Goal: Information Seeking & Learning: Learn about a topic

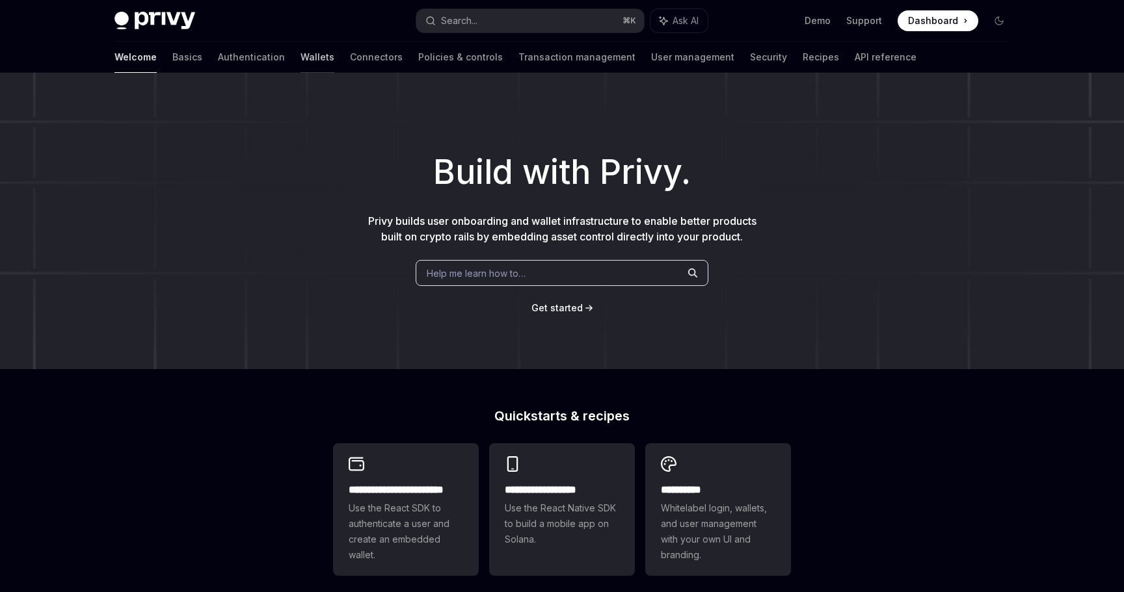
click at [300, 64] on link "Wallets" at bounding box center [317, 57] width 34 height 31
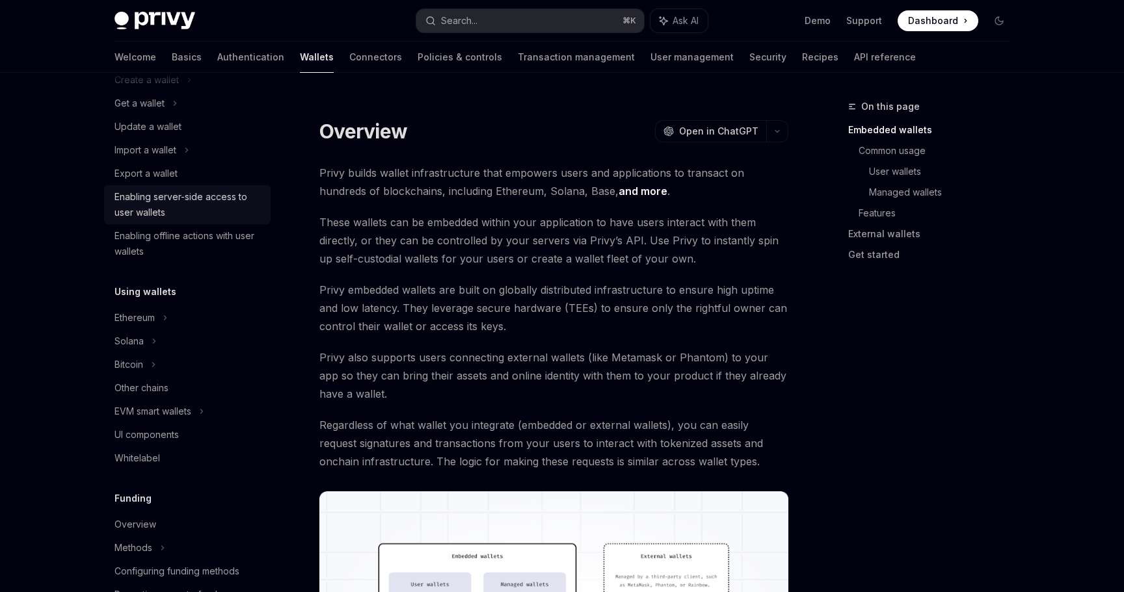
scroll to position [124, 0]
click at [174, 113] on div "Solana" at bounding box center [187, 101] width 166 height 23
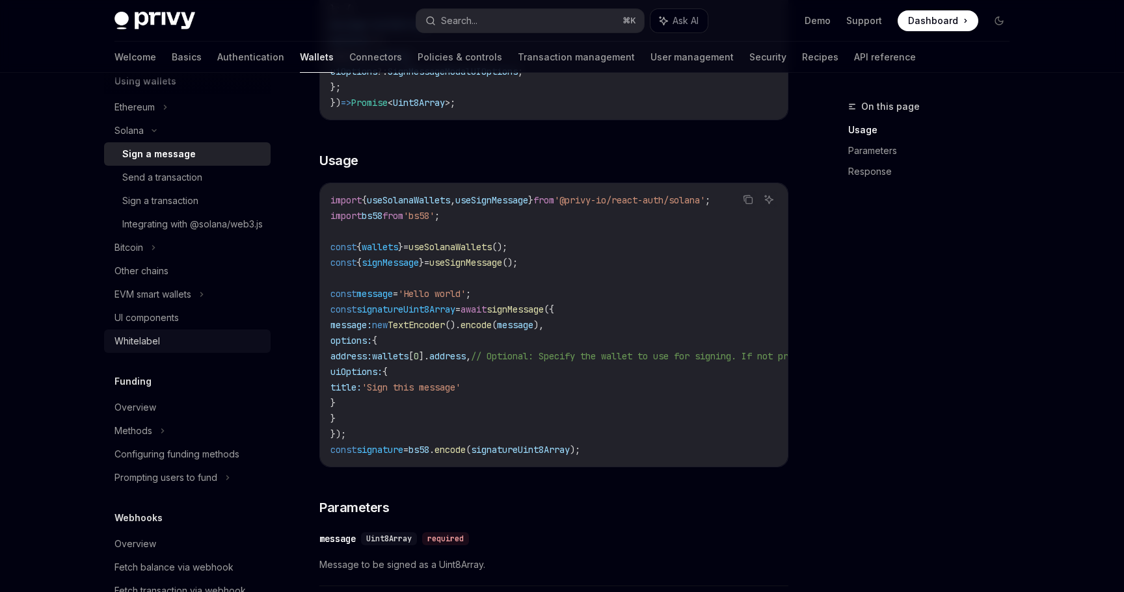
scroll to position [339, 0]
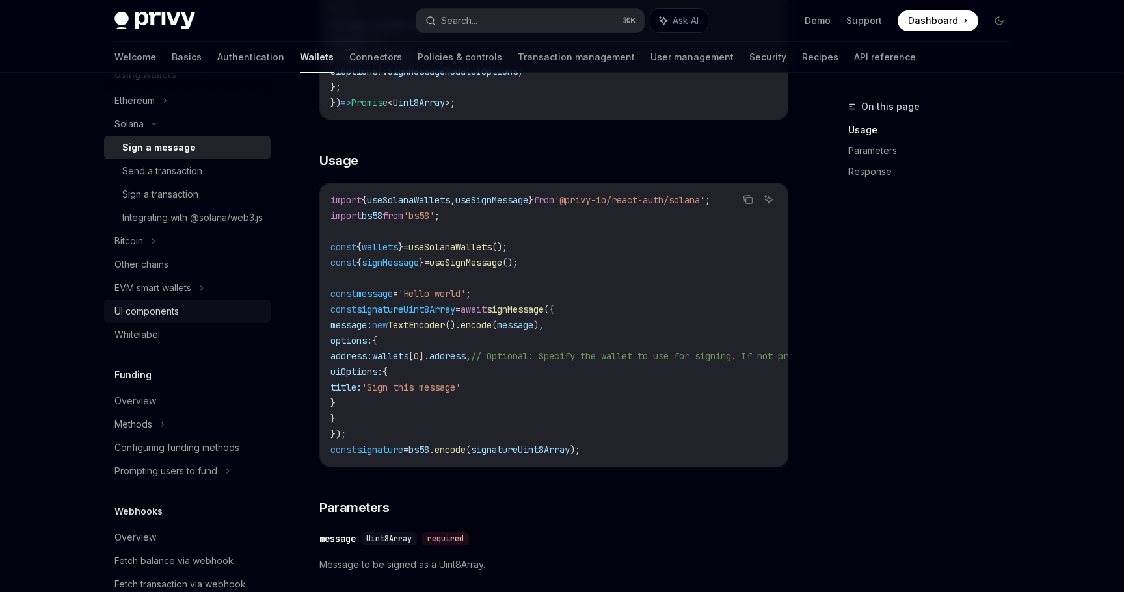
click at [170, 319] on div "UI components" at bounding box center [146, 312] width 64 height 16
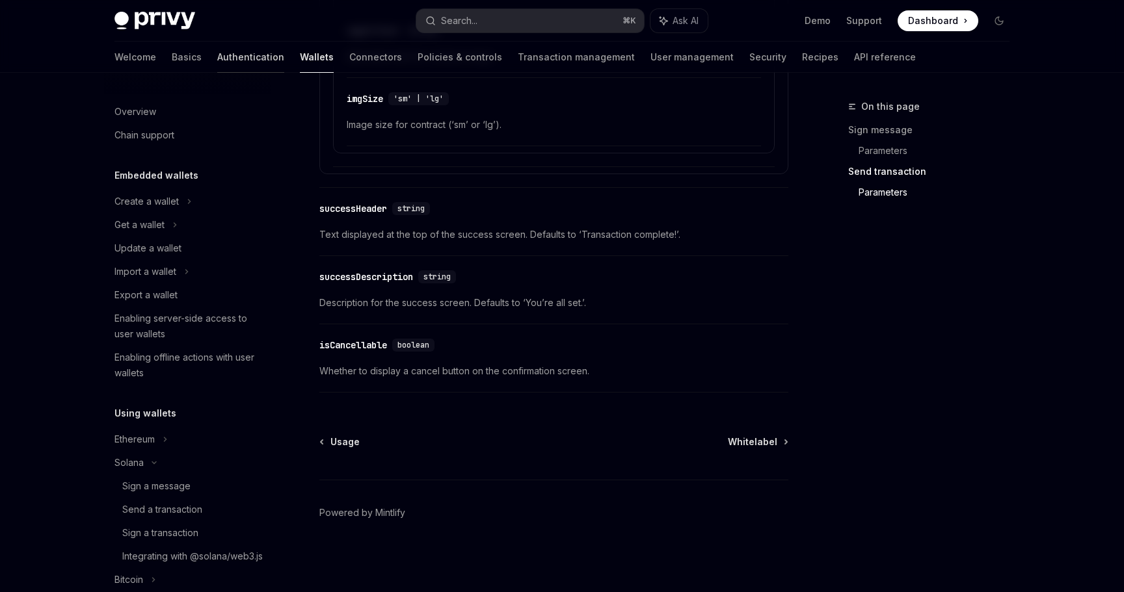
click at [217, 60] on link "Authentication" at bounding box center [250, 57] width 67 height 31
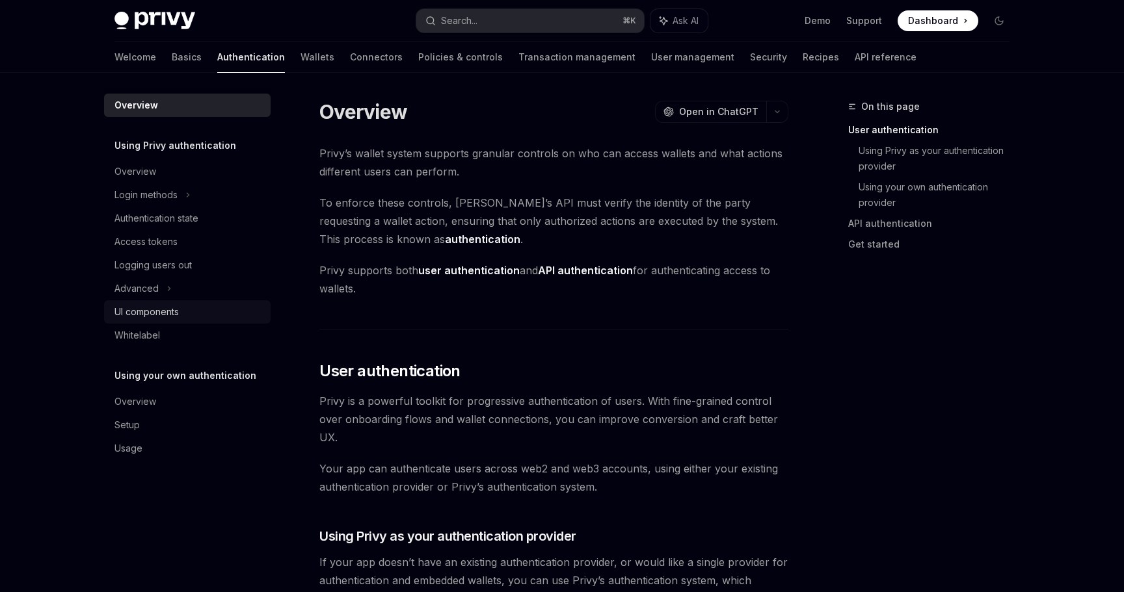
click at [164, 311] on div "UI components" at bounding box center [146, 312] width 64 height 16
type textarea "*"
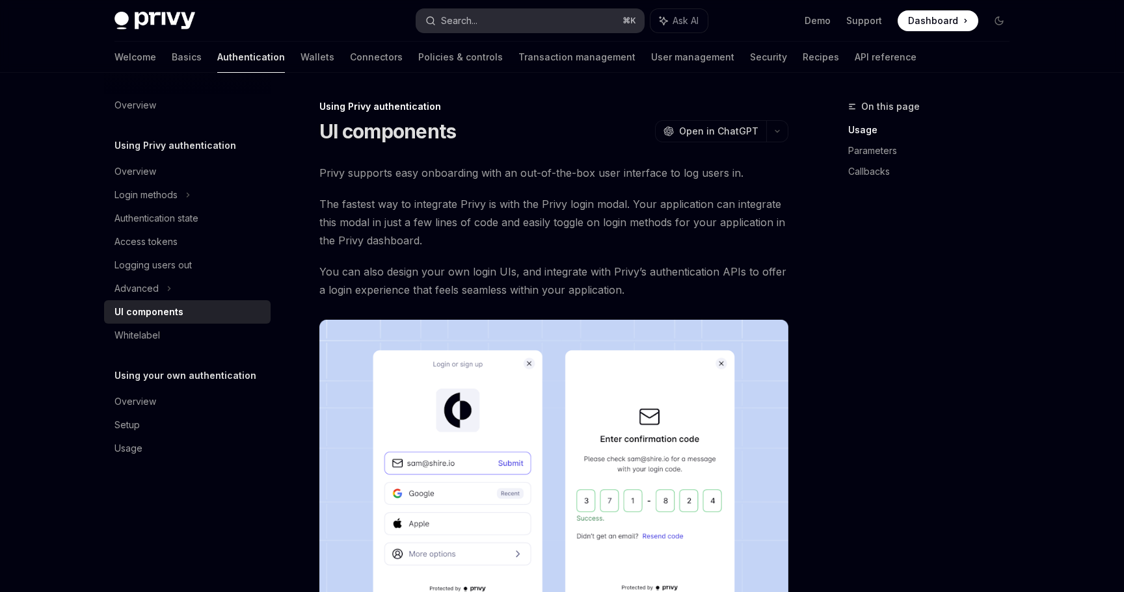
click at [447, 24] on div "Search..." at bounding box center [459, 21] width 36 height 16
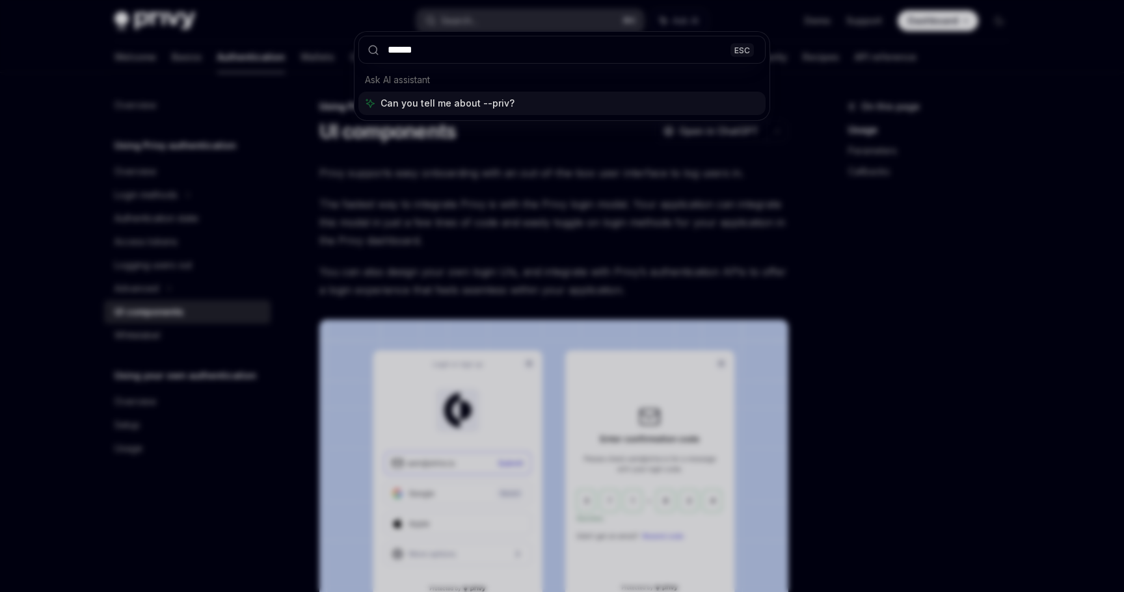
type input "*******"
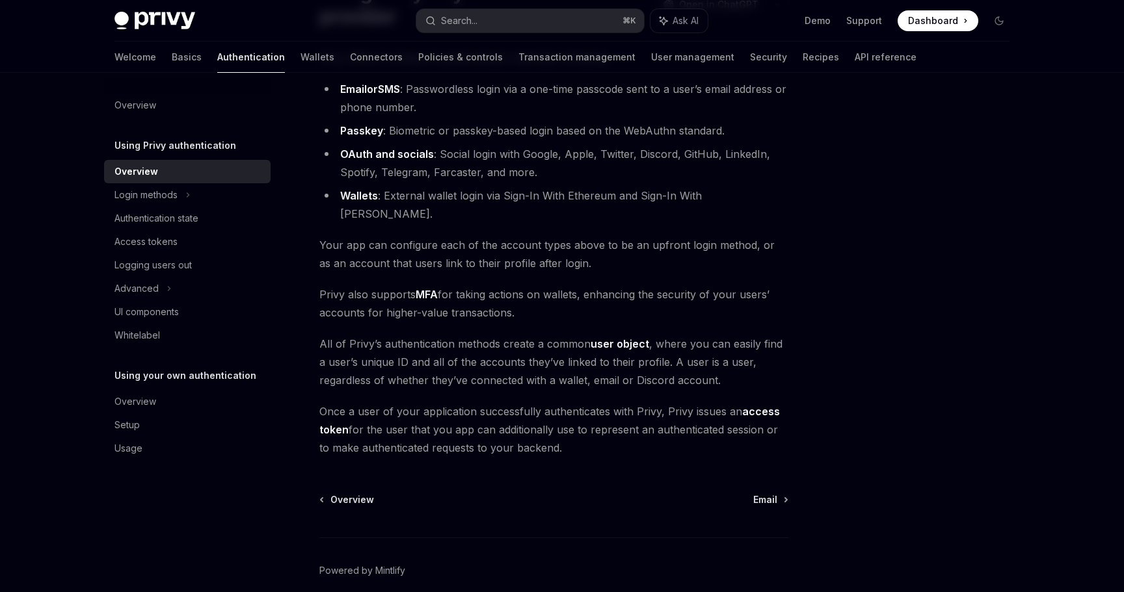
scroll to position [178, 0]
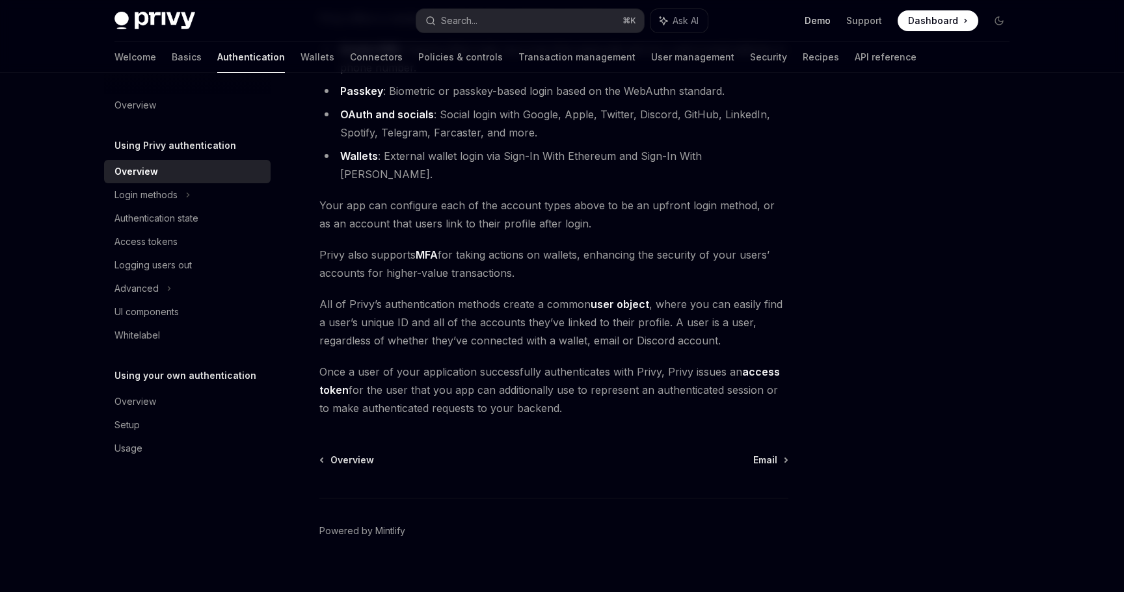
click at [819, 24] on link "Demo" at bounding box center [817, 20] width 26 height 13
click at [166, 282] on icon at bounding box center [168, 289] width 5 height 16
click at [172, 55] on link "Basics" at bounding box center [187, 57] width 30 height 31
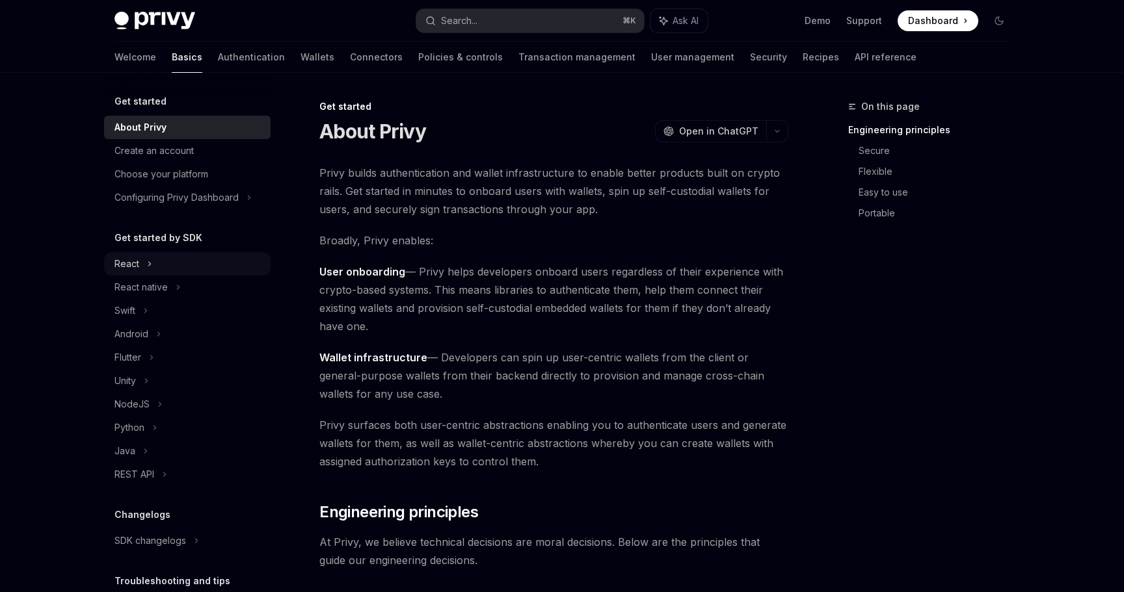
click at [149, 261] on icon at bounding box center [149, 264] width 5 height 16
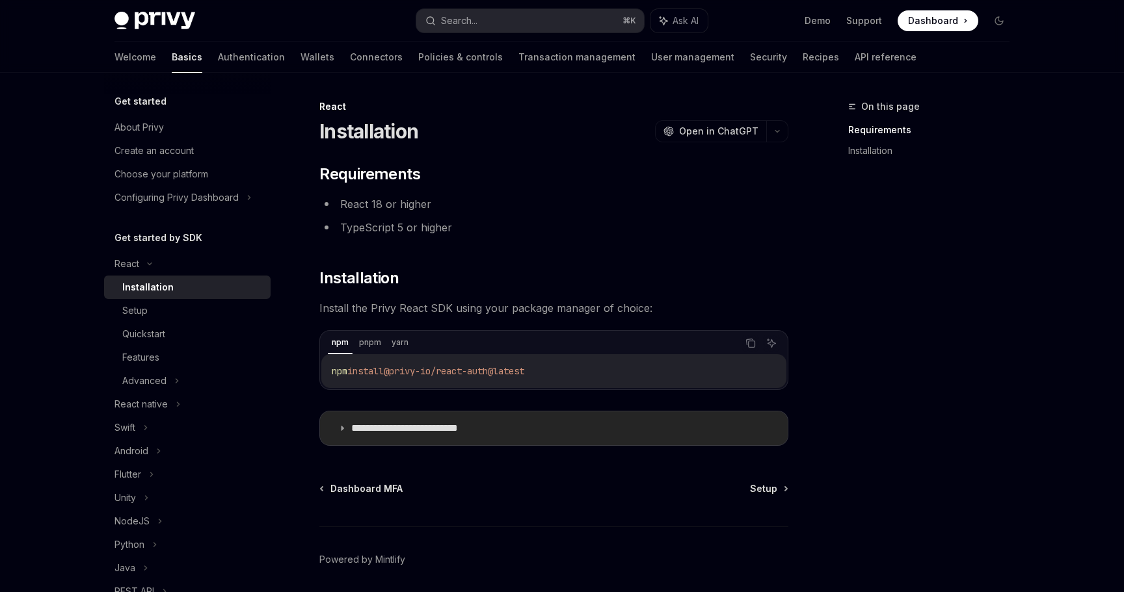
scroll to position [47, 0]
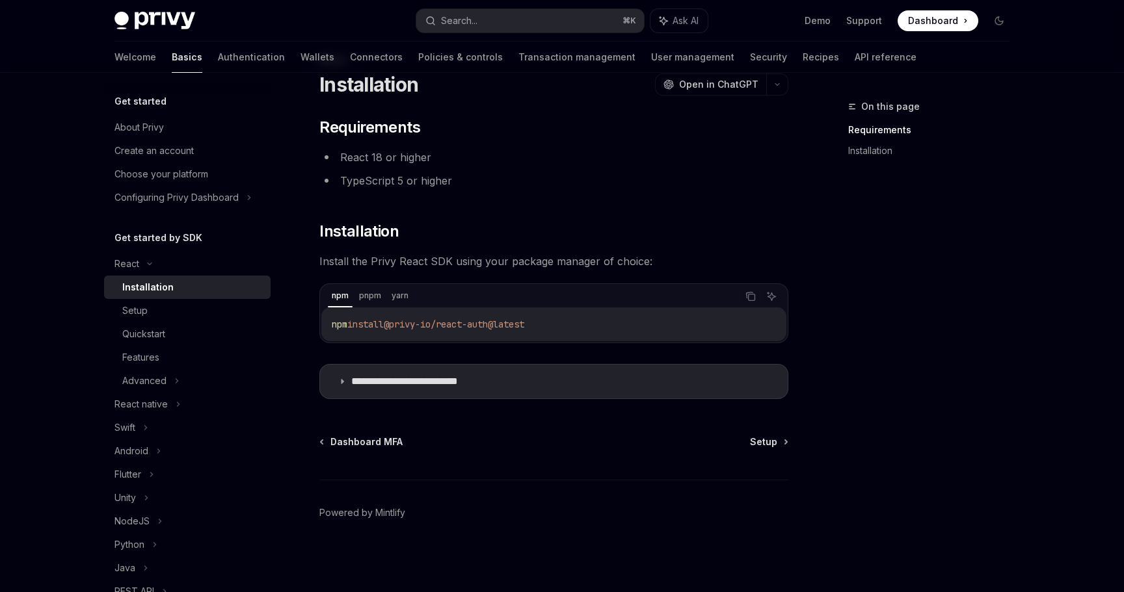
click at [750, 441] on div "Dashboard MFA Setup" at bounding box center [553, 442] width 469 height 13
click at [763, 440] on span "Setup" at bounding box center [763, 442] width 27 height 13
type textarea "*"
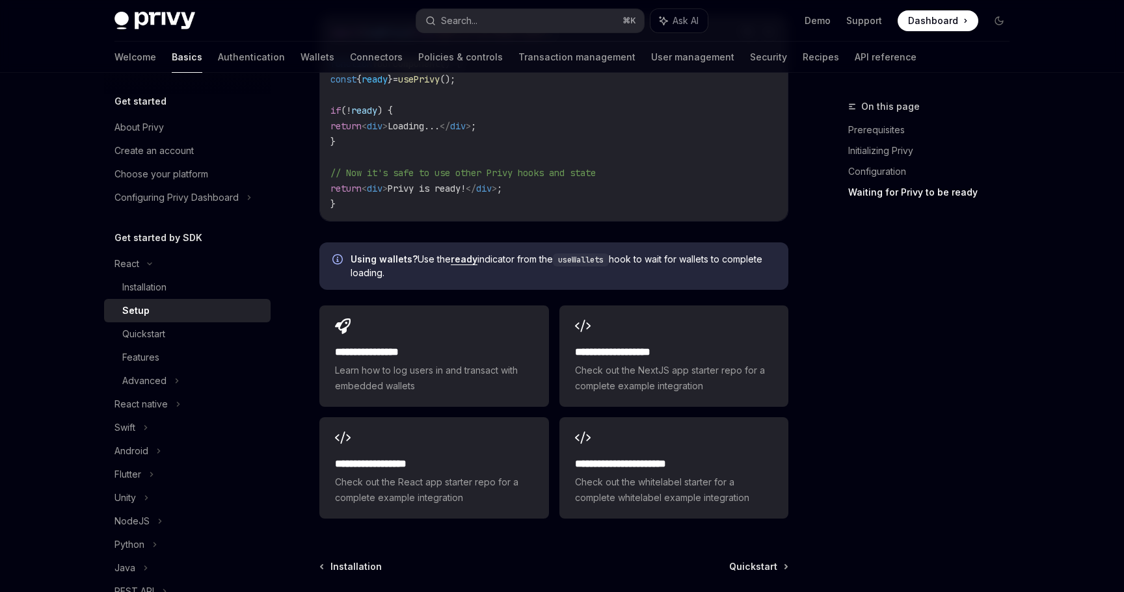
scroll to position [1551, 0]
